Goal: Obtain resource: Download file/media

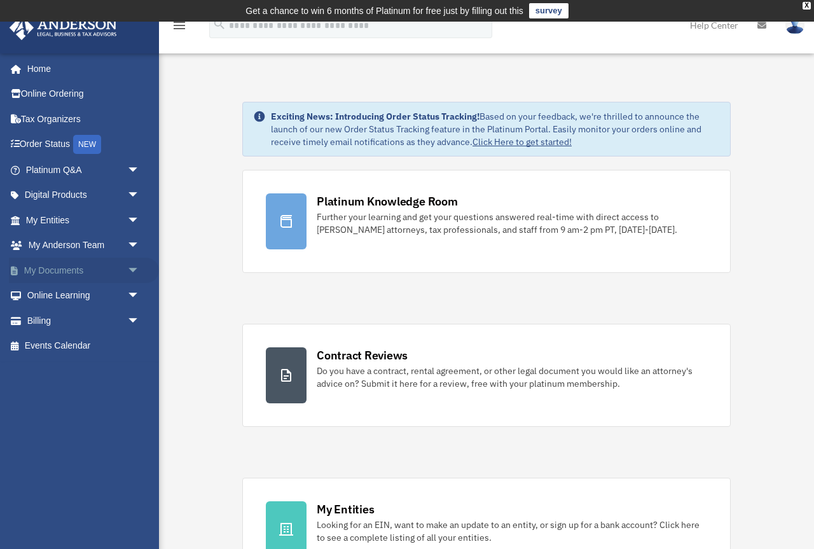
click at [89, 271] on link "My Documents arrow_drop_down" at bounding box center [84, 269] width 150 height 25
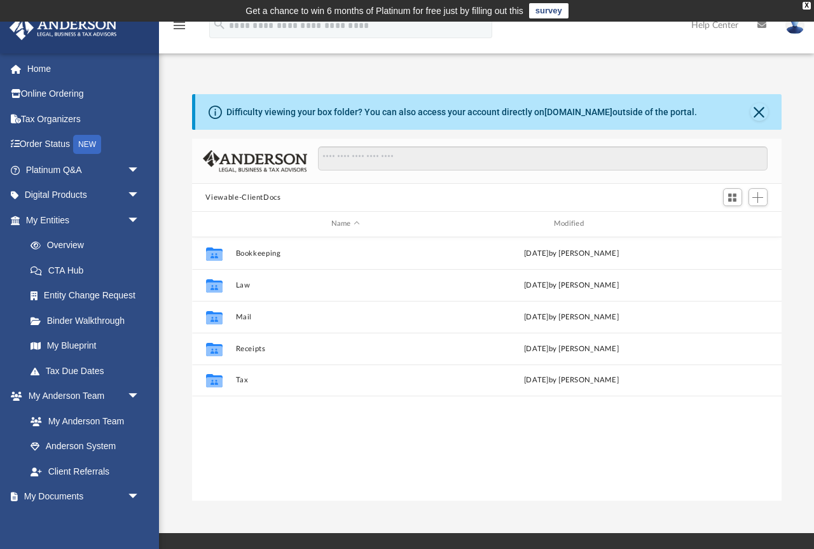
scroll to position [289, 589]
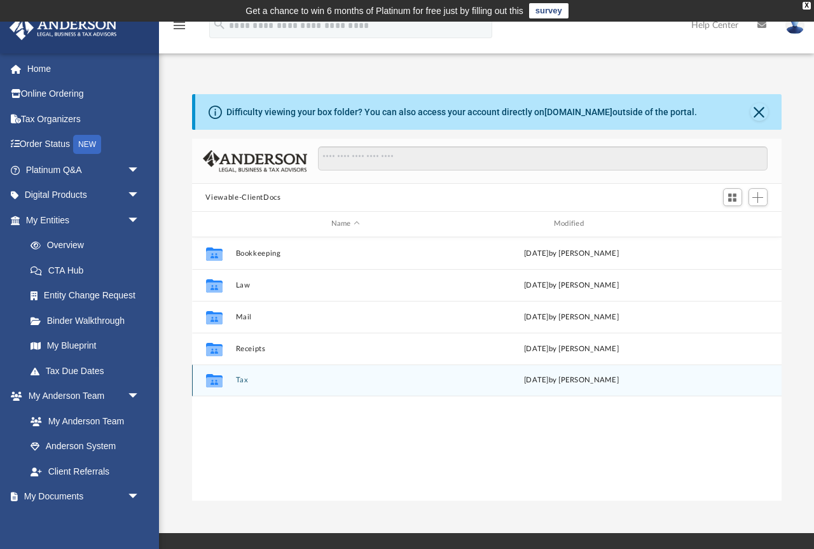
click at [238, 379] on button "Tax" at bounding box center [345, 380] width 220 height 8
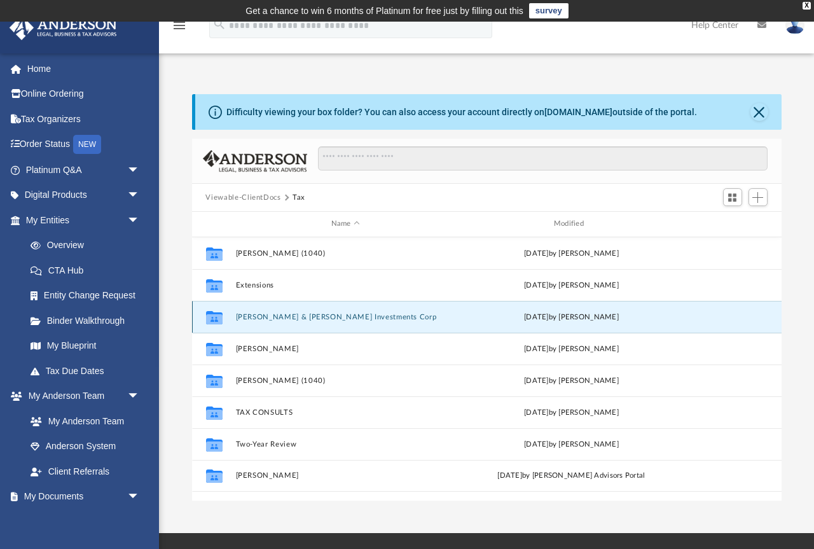
click at [285, 318] on button "Oliveira & Vieira Investments Corp" at bounding box center [345, 317] width 220 height 8
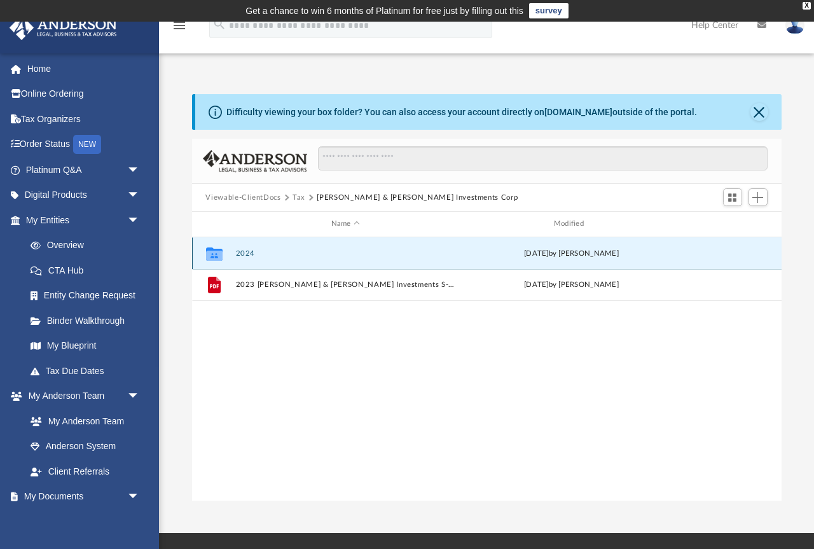
click at [243, 253] on button "2024" at bounding box center [345, 253] width 220 height 8
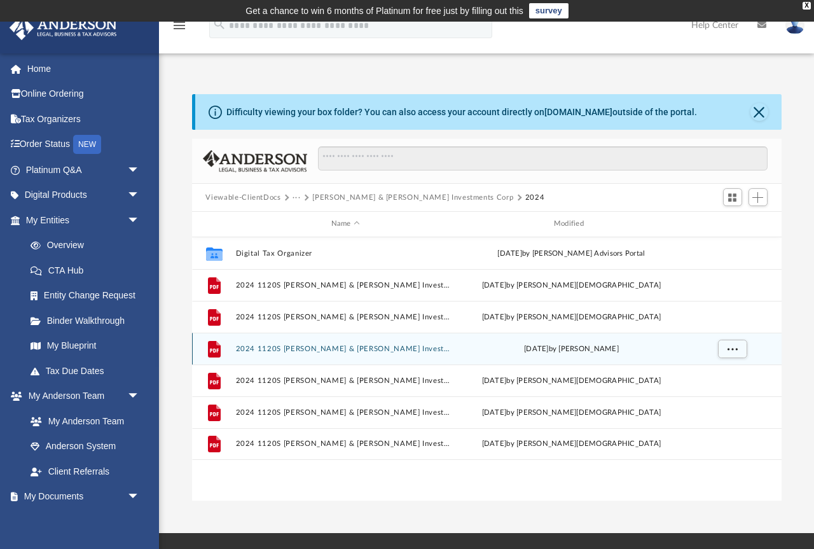
click at [271, 344] on div "File 2024 1120S Oliveira & Vieira Investments Corp - Completed Copy.pdf Sat Sep…" at bounding box center [486, 348] width 589 height 32
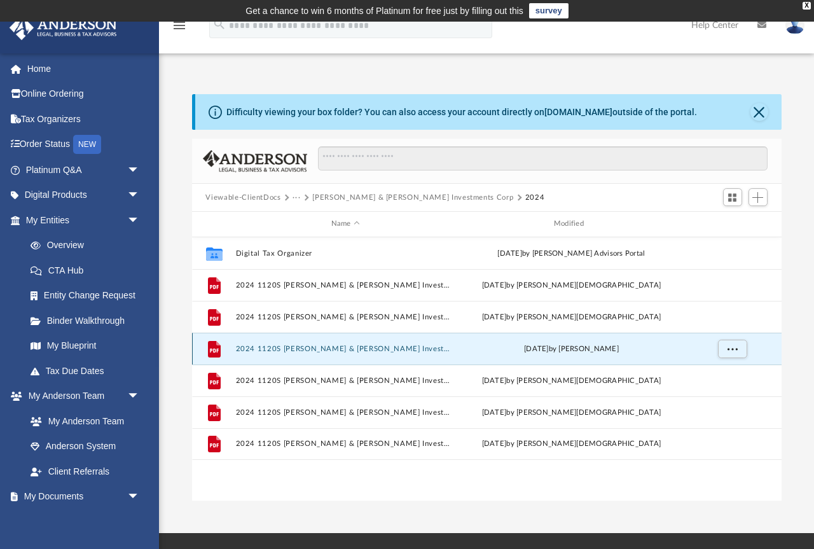
click at [274, 348] on button "2024 1120S Oliveira & Vieira Investments Corp - Completed Copy.pdf" at bounding box center [345, 348] width 220 height 8
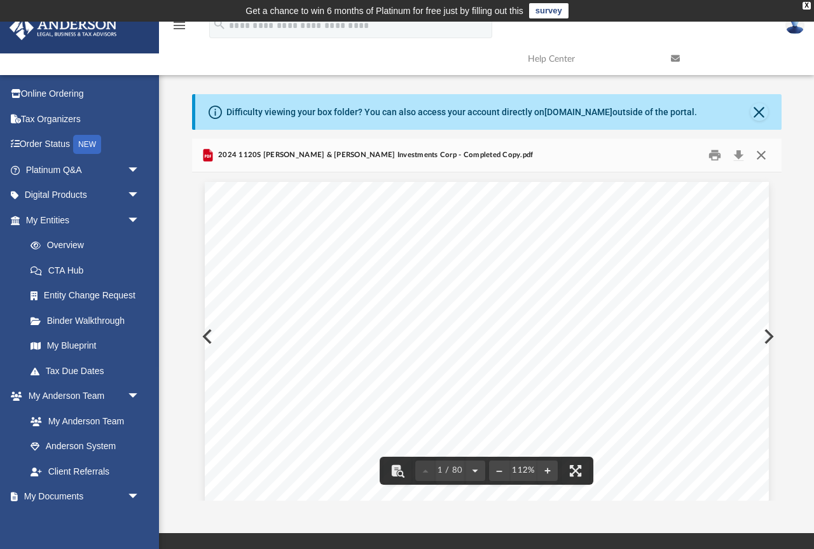
click at [760, 153] on button "Close" at bounding box center [760, 156] width 23 height 20
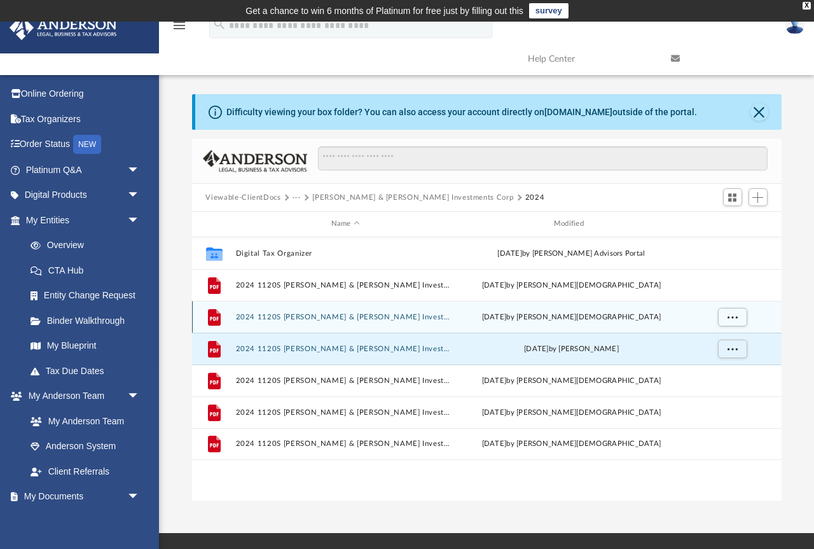
click at [243, 315] on button "2024 1120S Oliveira & Vieira Investments Corp - CA FTB 3586 payment voucher.pdf" at bounding box center [345, 317] width 220 height 8
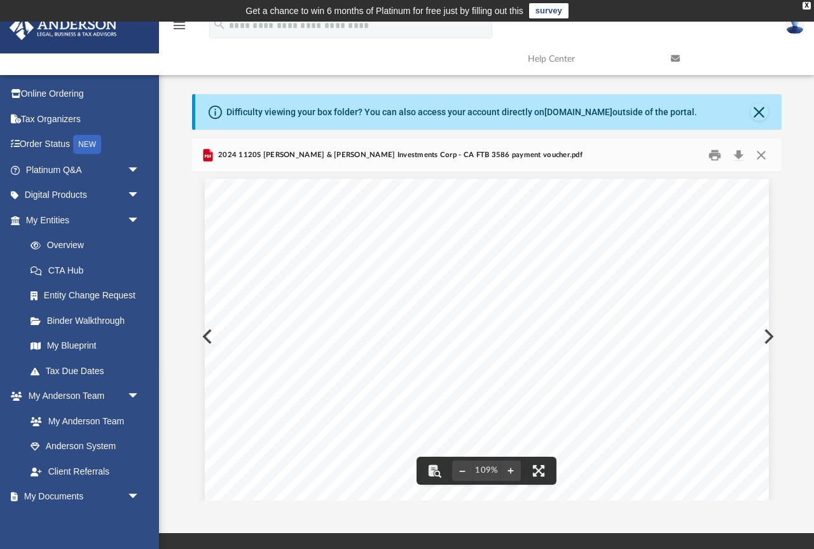
scroll to position [0, 0]
click at [714, 154] on button "Print" at bounding box center [714, 156] width 25 height 20
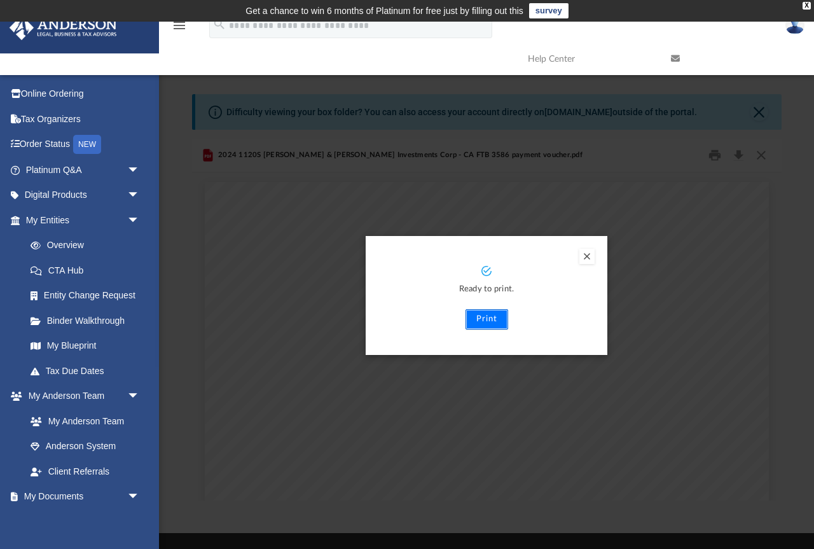
click at [488, 318] on button "Print" at bounding box center [486, 319] width 43 height 20
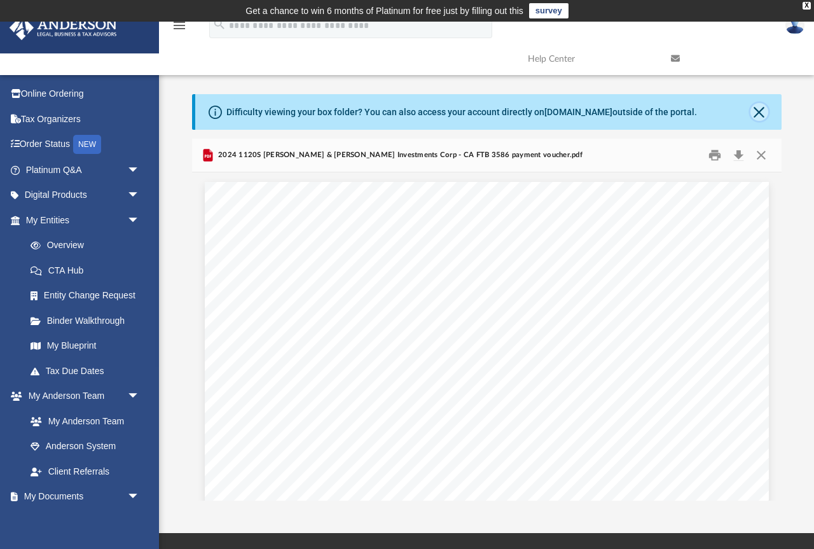
click at [761, 112] on button "Close" at bounding box center [759, 112] width 18 height 18
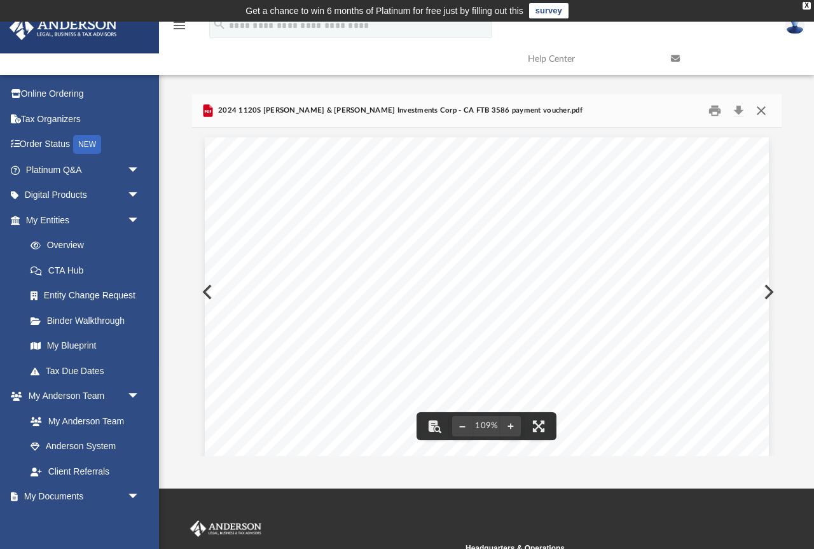
click at [759, 113] on button "Close" at bounding box center [760, 111] width 23 height 20
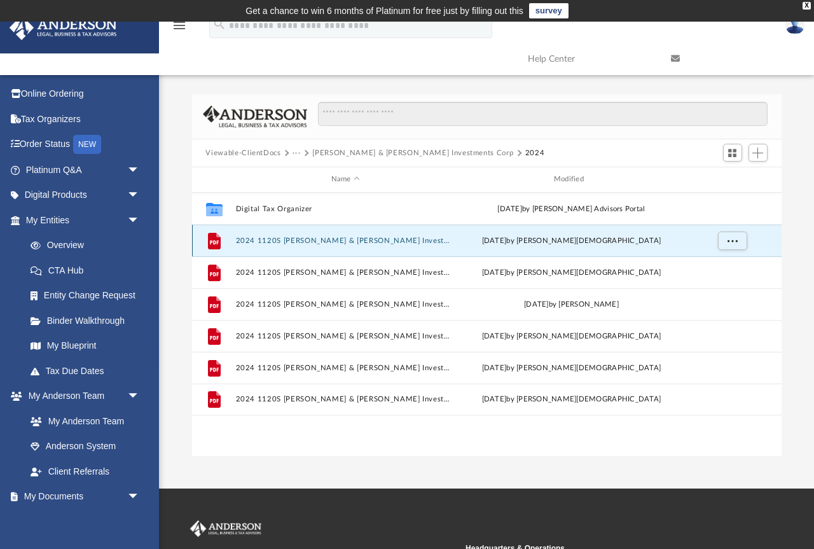
click at [255, 239] on button "2024 1120S Oliveira & Vieira Investments Corp - CA 100-ES payment voucher.pdf" at bounding box center [345, 240] width 220 height 8
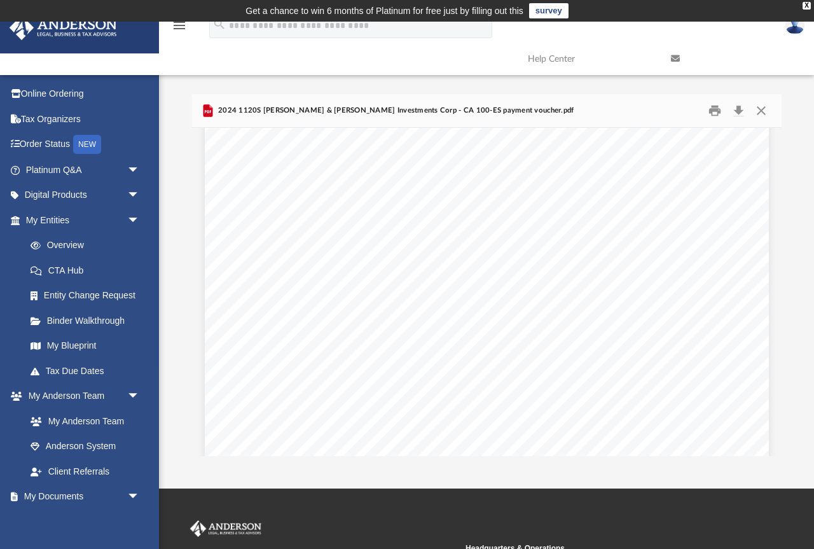
scroll to position [2919, 0]
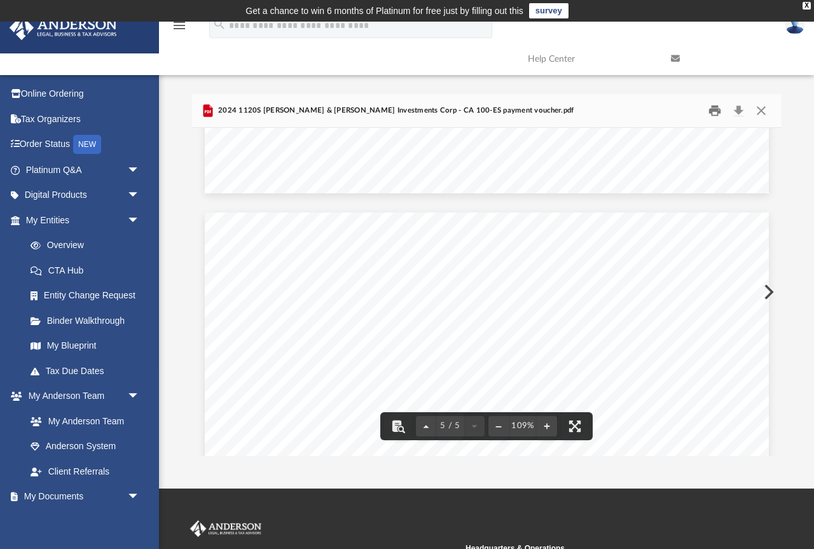
click at [719, 113] on button "Print" at bounding box center [714, 111] width 25 height 20
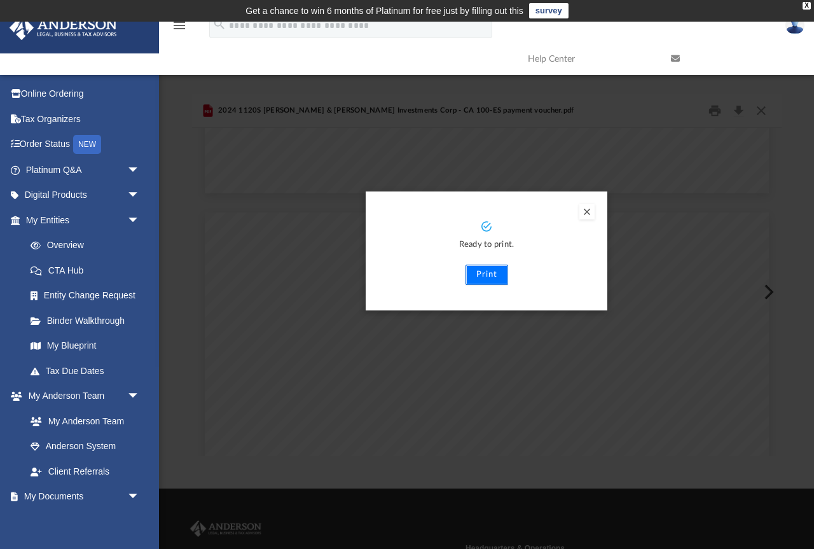
click at [490, 275] on button "Print" at bounding box center [486, 274] width 43 height 20
